Goal: Task Accomplishment & Management: Complete application form

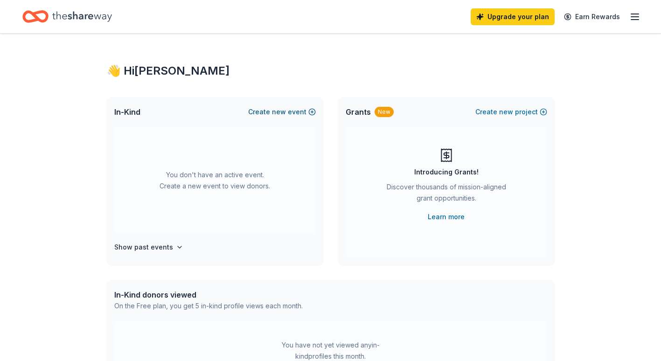
click at [274, 111] on button "Create new event" at bounding box center [282, 111] width 68 height 11
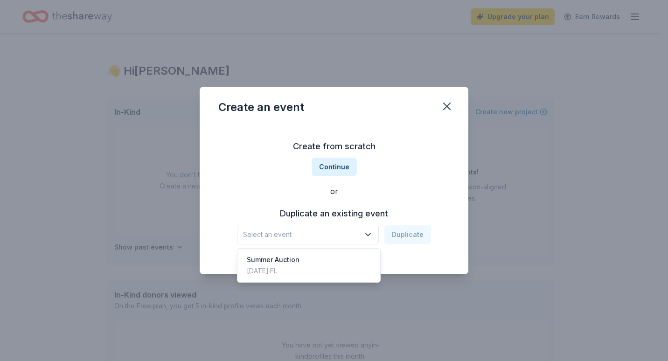
click at [369, 235] on icon "button" at bounding box center [368, 234] width 9 height 9
click at [292, 264] on div "Summer Auction" at bounding box center [273, 259] width 53 height 11
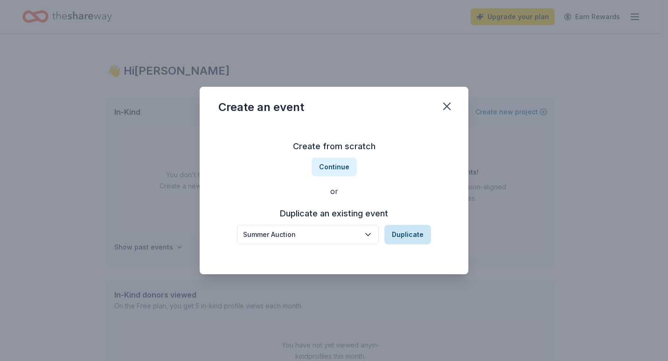
click at [401, 232] on button "Duplicate" at bounding box center [408, 235] width 47 height 20
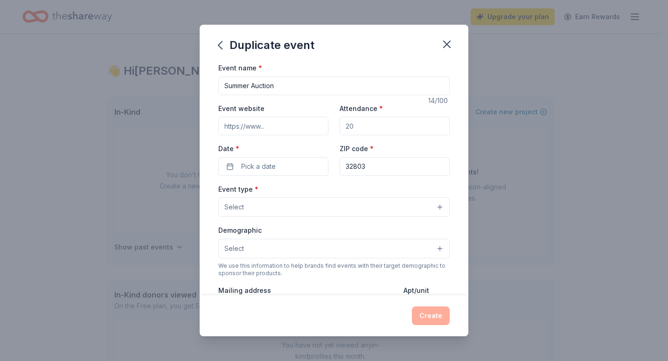
drag, startPoint x: 250, startPoint y: 85, endPoint x: 194, endPoint y: 86, distance: 56.5
click at [194, 86] on div "Duplicate event Event name * Summer Auction 14 /100 Event website Attendance * …" at bounding box center [334, 180] width 668 height 361
type input "Fall Auction"
click at [352, 126] on input "Attendance *" at bounding box center [395, 126] width 110 height 19
type input "500"
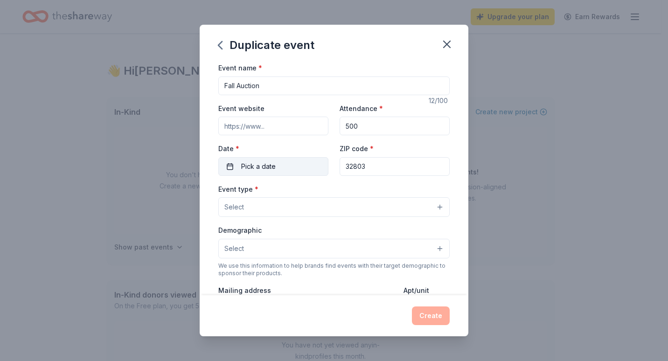
click at [281, 162] on button "Pick a date" at bounding box center [273, 166] width 110 height 19
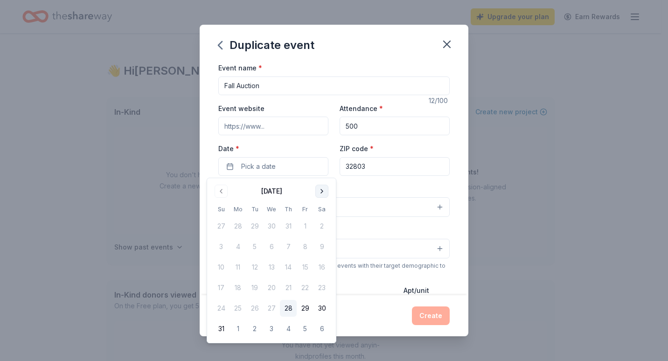
click at [321, 191] on button "Go to next month" at bounding box center [322, 191] width 13 height 13
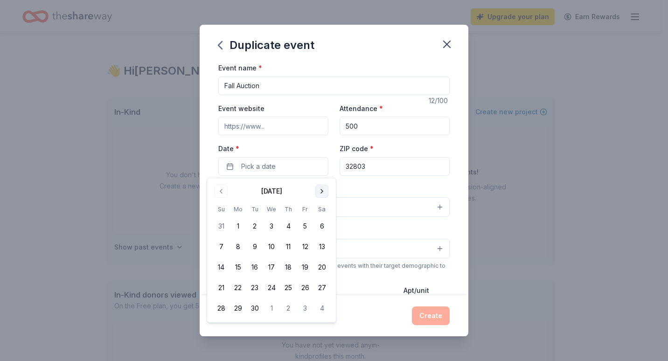
click at [321, 191] on button "Go to next month" at bounding box center [322, 191] width 13 height 13
click at [223, 330] on button "30" at bounding box center [221, 329] width 17 height 17
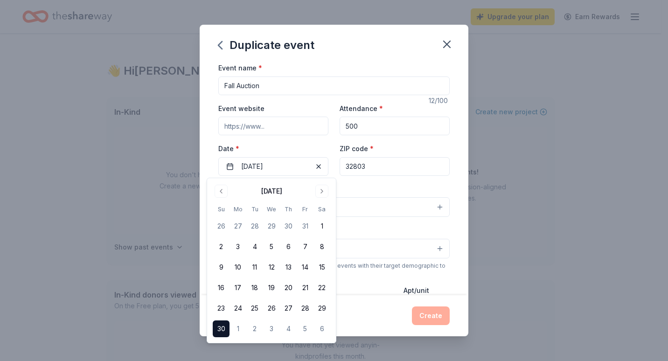
click at [457, 209] on div "Event name * Fall Auction 12 /100 Event website Attendance * 500 Date * [DATE] …" at bounding box center [334, 178] width 269 height 233
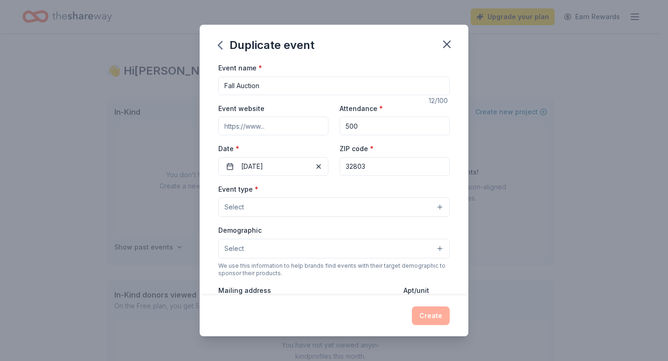
click at [250, 204] on button "Select" at bounding box center [334, 207] width 232 height 20
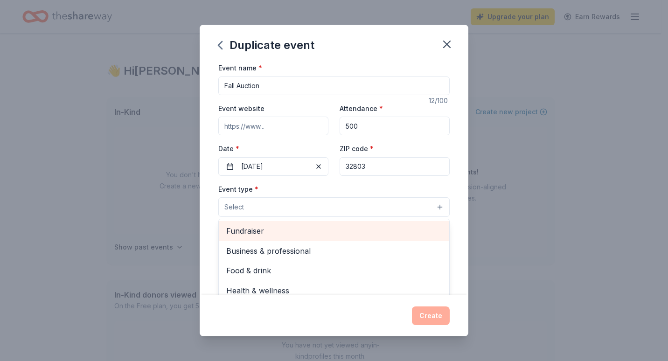
click at [253, 232] on span "Fundraiser" at bounding box center [334, 231] width 216 height 12
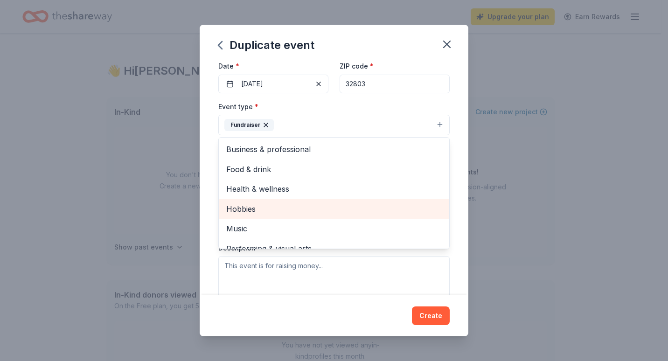
scroll to position [93, 0]
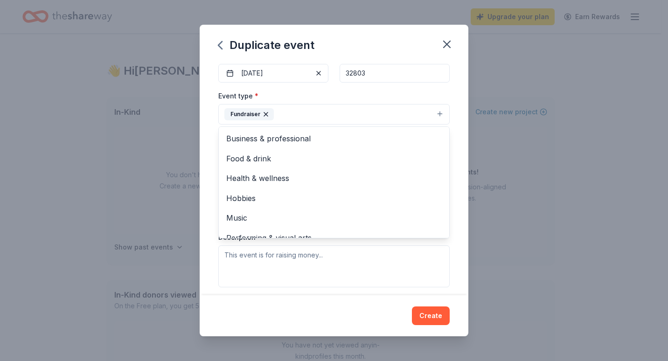
click at [453, 266] on div "Event name * Fall Auction 12 /100 Event website Attendance * 500 Date * [DATE] …" at bounding box center [334, 178] width 269 height 233
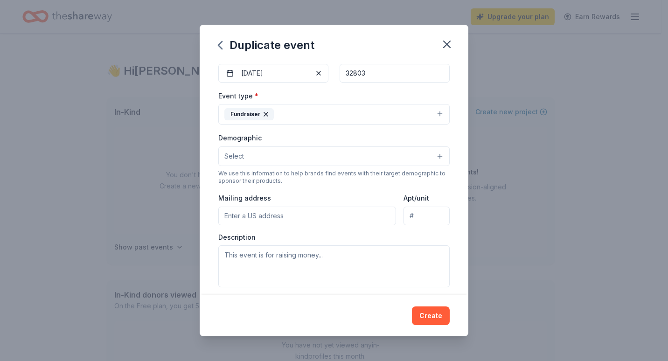
click at [255, 154] on button "Select" at bounding box center [334, 157] width 232 height 20
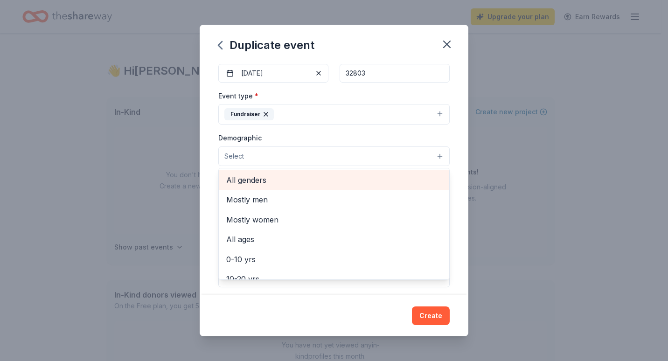
click at [257, 177] on span "All genders" at bounding box center [334, 180] width 216 height 12
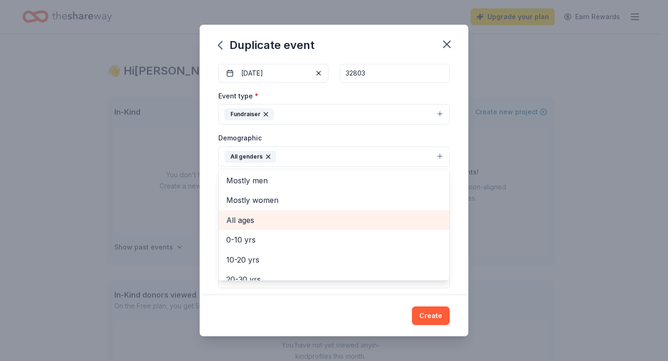
scroll to position [0, 0]
click at [252, 217] on span "All ages" at bounding box center [334, 221] width 216 height 12
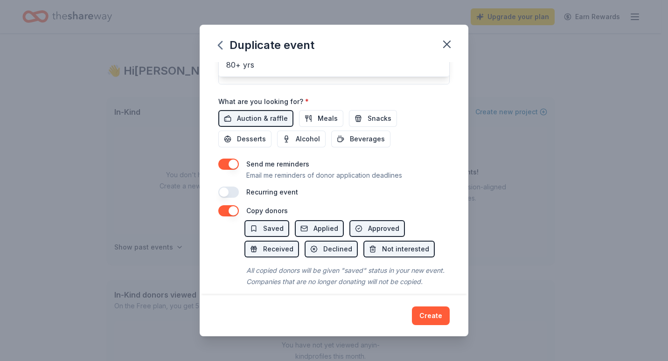
scroll to position [317, 0]
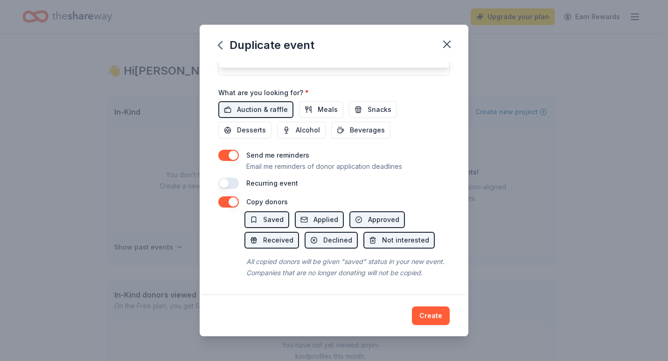
click at [430, 319] on div "Duplicate event Event name * Fall Auction 12 /100 Event website Attendance * 50…" at bounding box center [334, 181] width 269 height 312
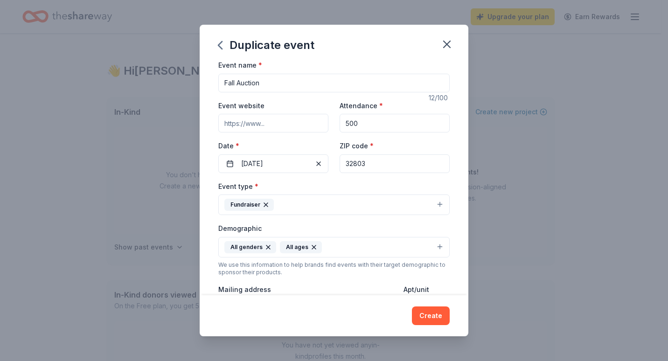
scroll to position [0, 0]
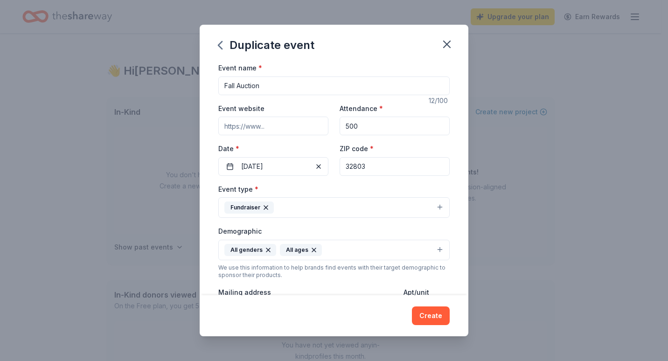
click at [247, 127] on input "Event website" at bounding box center [273, 126] width 110 height 19
type input "[URL][DOMAIN_NAME]"
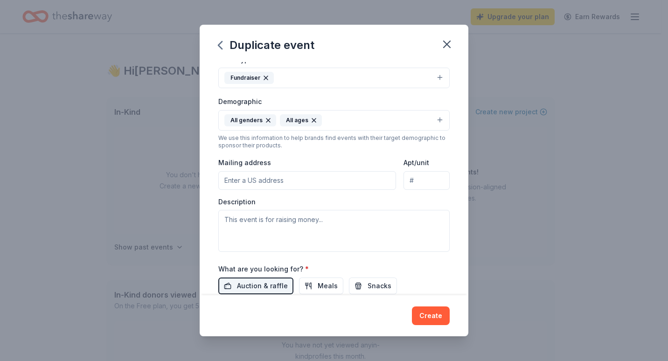
scroll to position [140, 0]
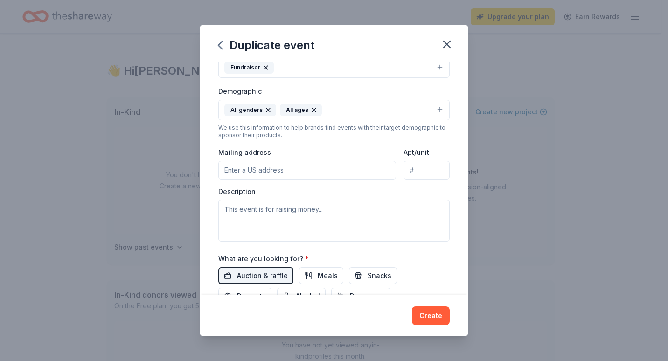
click at [262, 172] on input "Mailing address" at bounding box center [307, 170] width 178 height 19
type input "[STREET_ADDRESS][PERSON_NAME]"
type input "Attn: [PERSON_NAME]"
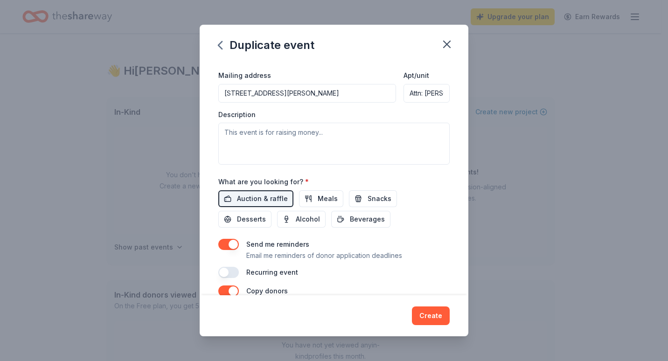
scroll to position [233, 0]
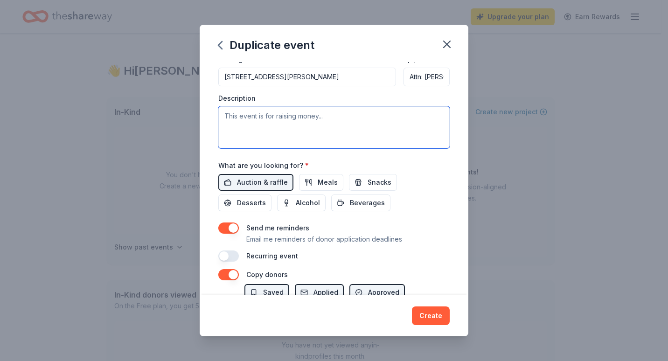
click at [256, 119] on textarea at bounding box center [334, 127] width 232 height 42
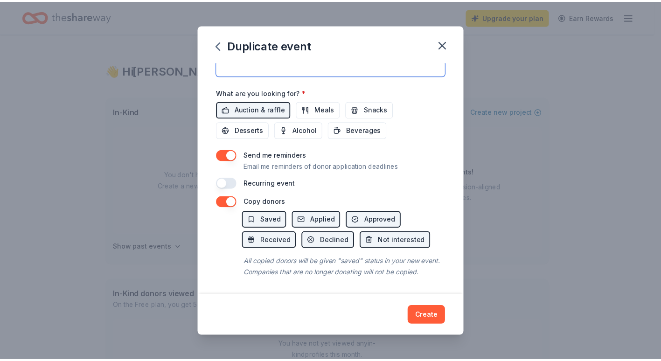
scroll to position [317, 0]
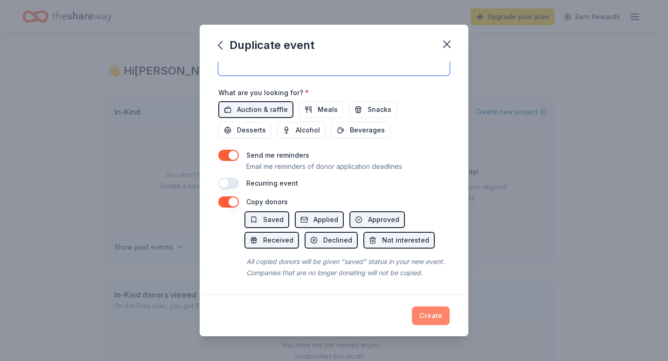
type textarea "This event will raise funds for programs and services at The [GEOGRAPHIC_DATA] …"
click at [424, 311] on button "Create" at bounding box center [431, 316] width 38 height 19
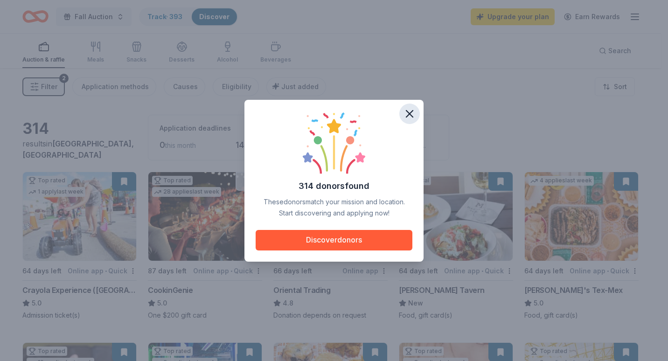
click at [408, 108] on icon "button" at bounding box center [409, 113] width 13 height 13
